Goal: Find specific page/section: Find specific page/section

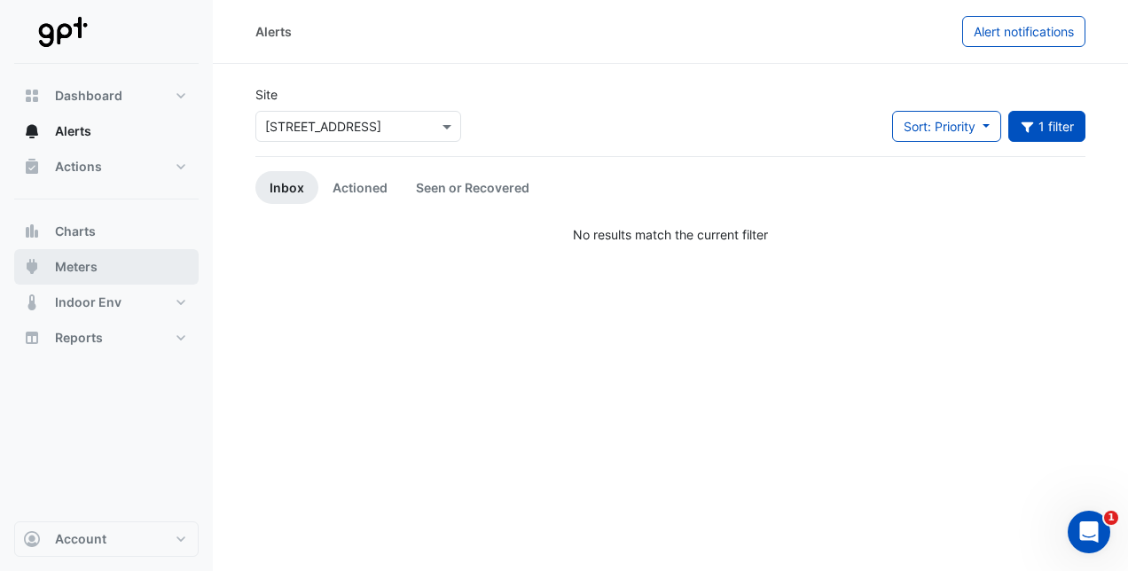
click at [88, 263] on span "Meters" at bounding box center [76, 267] width 43 height 18
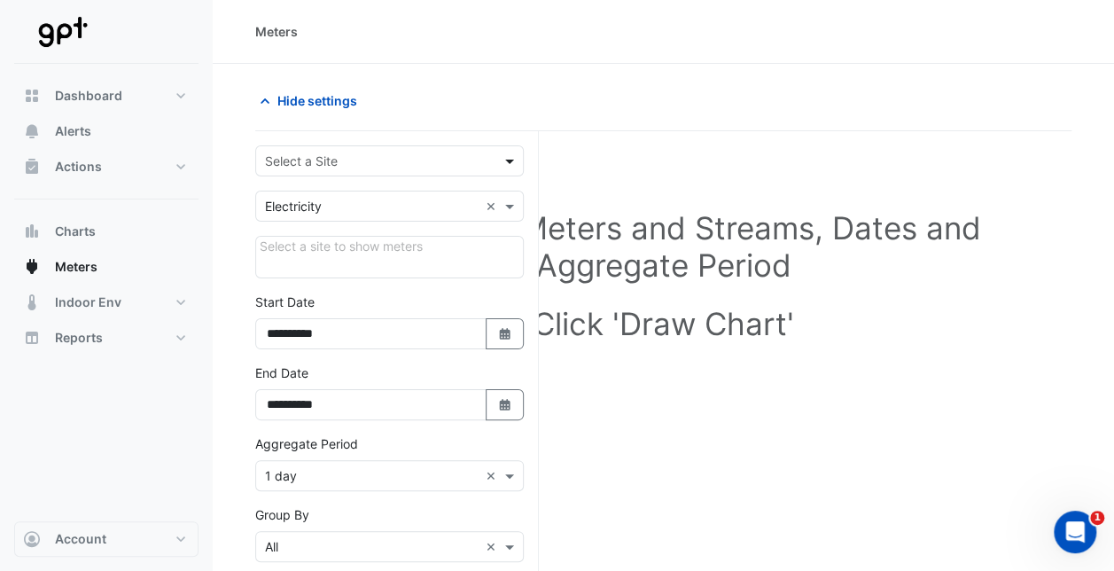
click at [512, 162] on span at bounding box center [512, 161] width 22 height 19
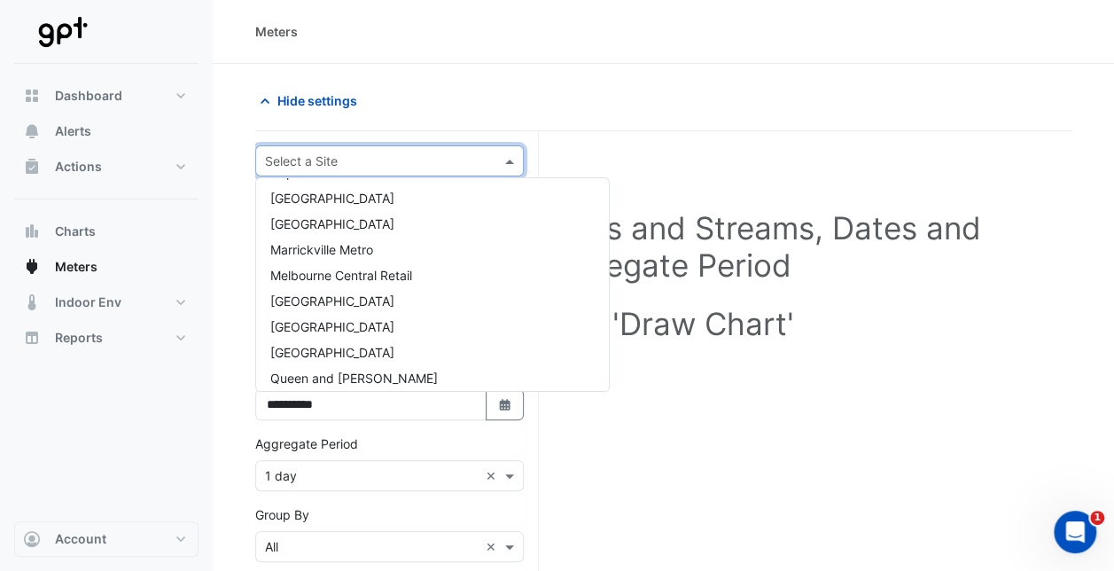
scroll to position [358, 0]
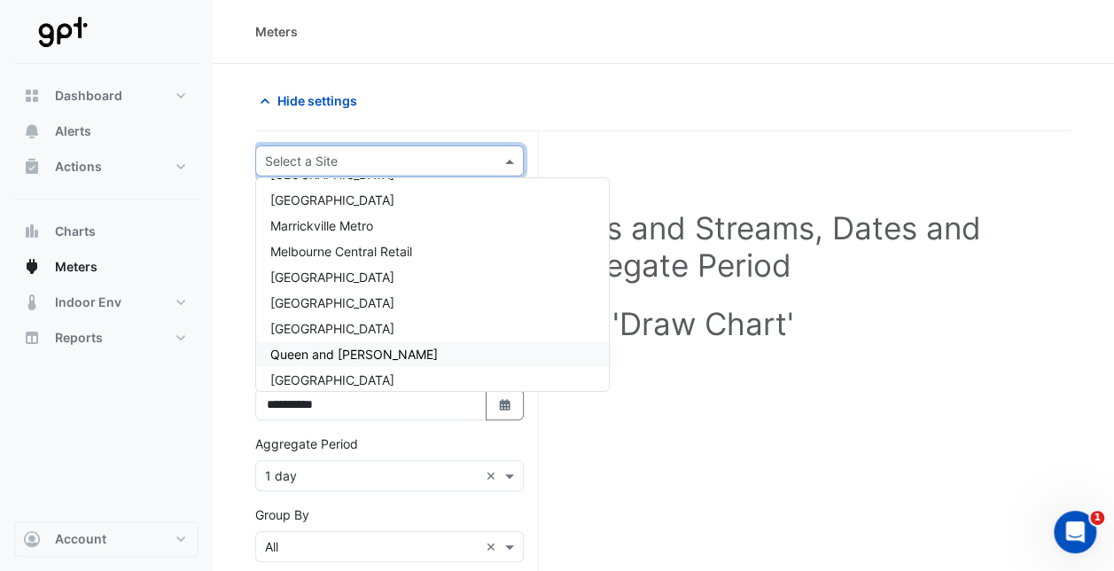
click at [392, 348] on div "Queen and [PERSON_NAME]" at bounding box center [432, 354] width 353 height 26
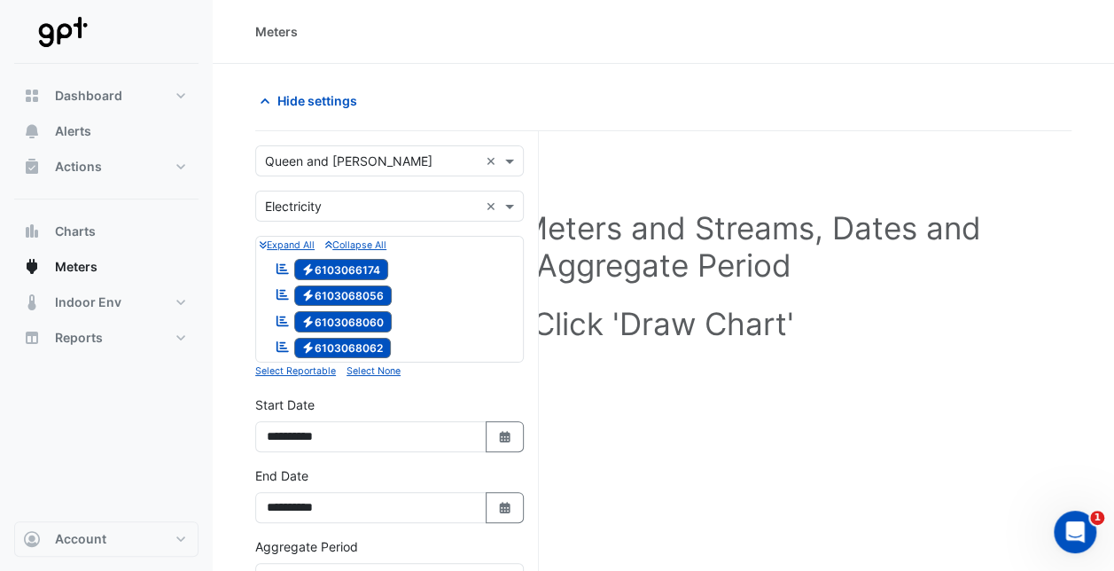
click at [304, 243] on small "Expand All" at bounding box center [287, 245] width 55 height 12
click at [264, 244] on icon "button" at bounding box center [263, 245] width 7 height 10
click at [282, 269] on icon at bounding box center [283, 268] width 12 height 11
click at [285, 291] on icon "Reportable" at bounding box center [283, 294] width 16 height 12
click at [278, 317] on icon "Reportable" at bounding box center [283, 321] width 16 height 12
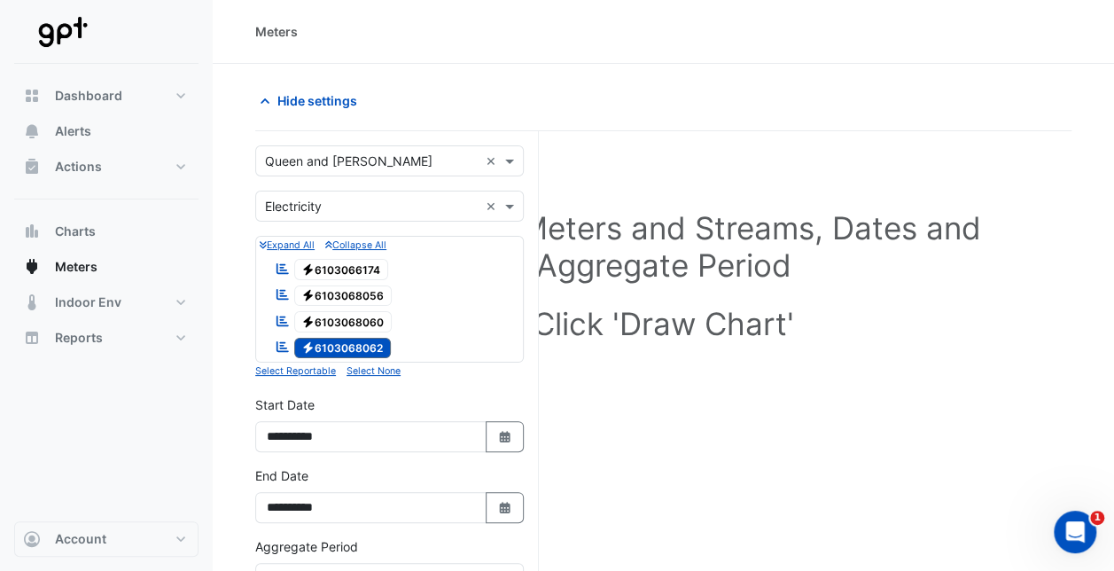
click at [285, 348] on icon at bounding box center [283, 346] width 12 height 11
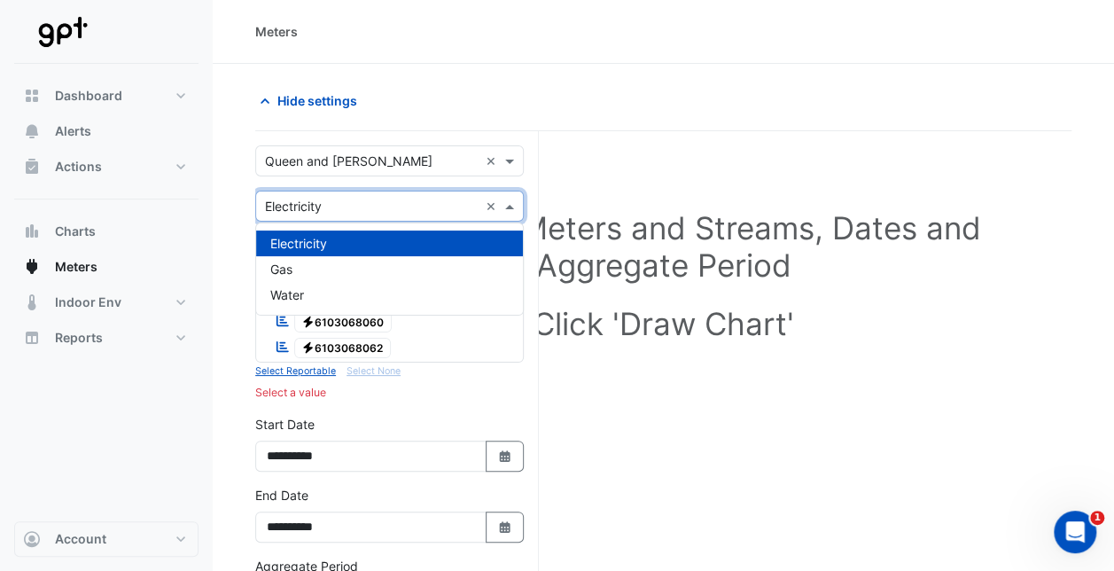
click at [515, 206] on span at bounding box center [512, 206] width 22 height 19
click at [384, 299] on div "Water" at bounding box center [389, 295] width 267 height 26
